Goal: Task Accomplishment & Management: Complete application form

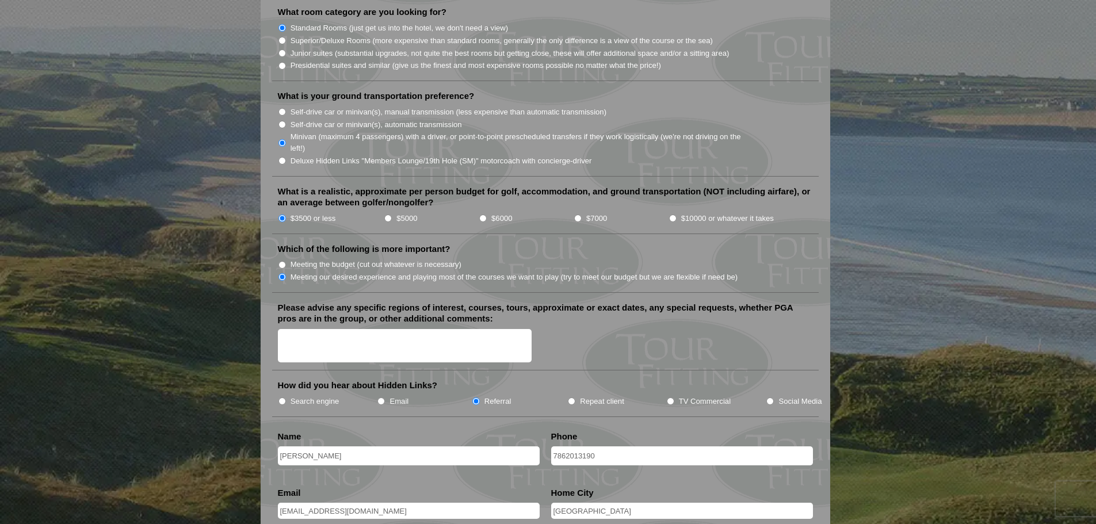
scroll to position [1208, 0]
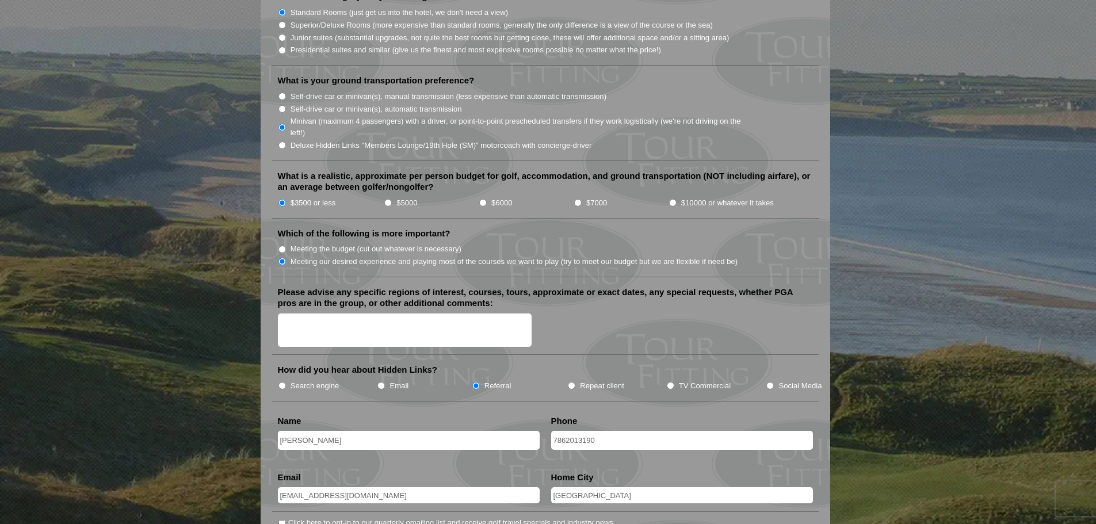
click at [361, 315] on textarea "Please advise any specific regions of interest, courses, tours, approximate or …" at bounding box center [405, 331] width 254 height 34
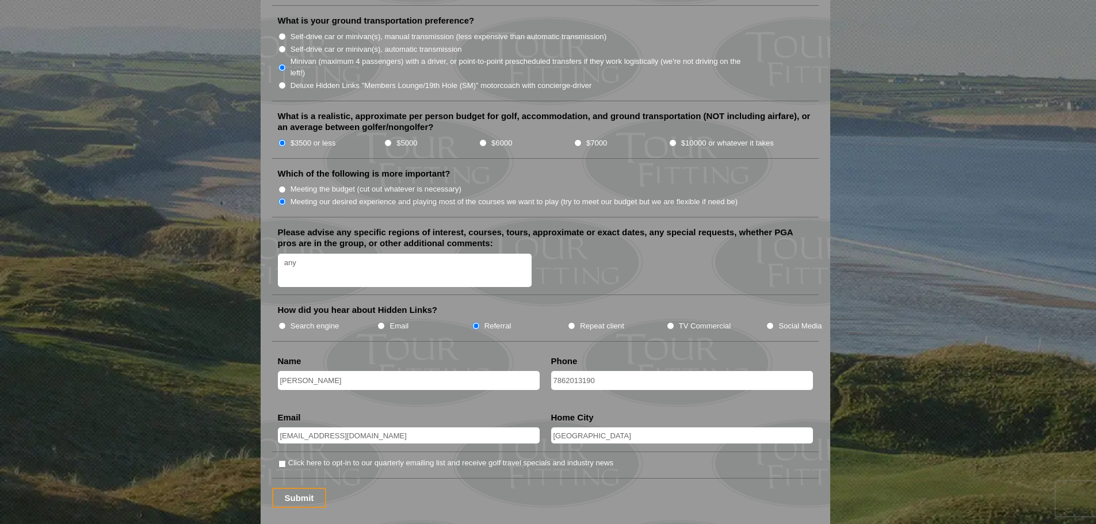
scroll to position [1323, 0]
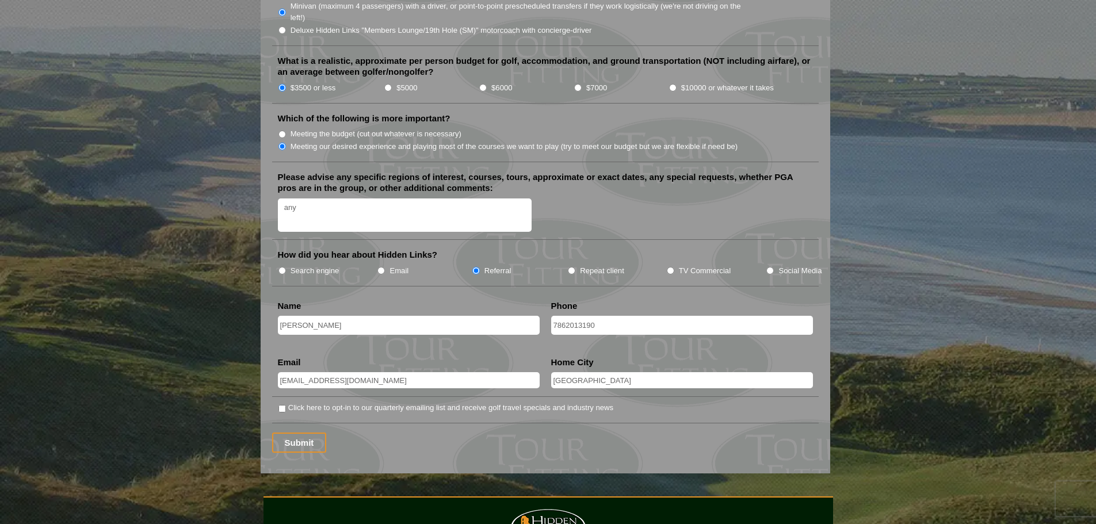
type textarea "any"
click at [283, 405] on input "Click here to opt-in to our quarterly emailing list and receive golf travel spe…" at bounding box center [282, 408] width 7 height 7
checkbox input "true"
click at [297, 433] on input "Submit" at bounding box center [299, 443] width 55 height 20
